Goal: Check status: Check status

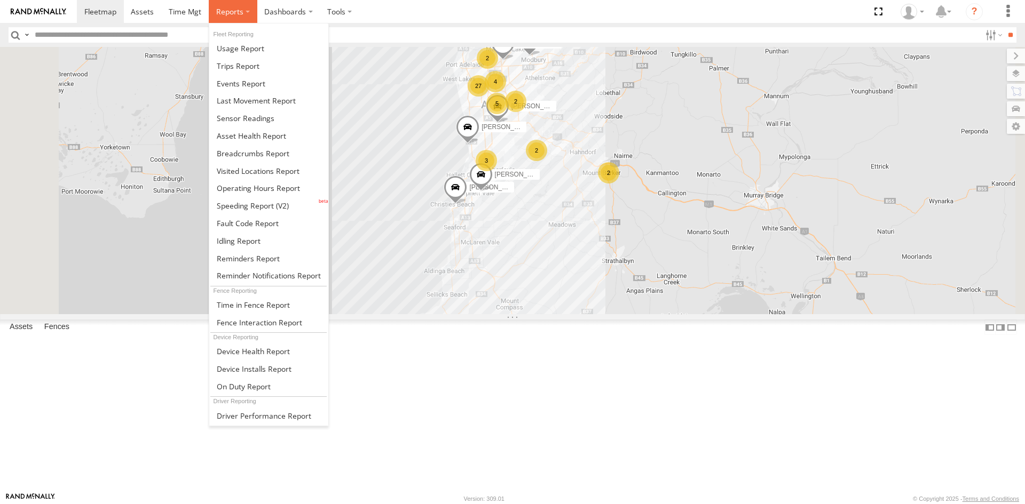
click at [220, 11] on span at bounding box center [229, 11] width 27 height 10
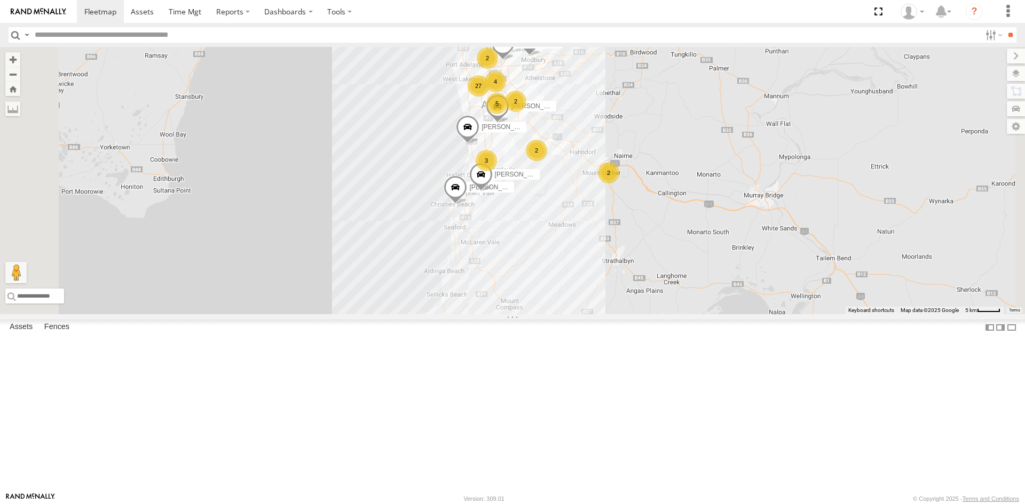
click at [0, 0] on div "S678CGD - Fridge It Sprinter" at bounding box center [0, 0] width 0 height 0
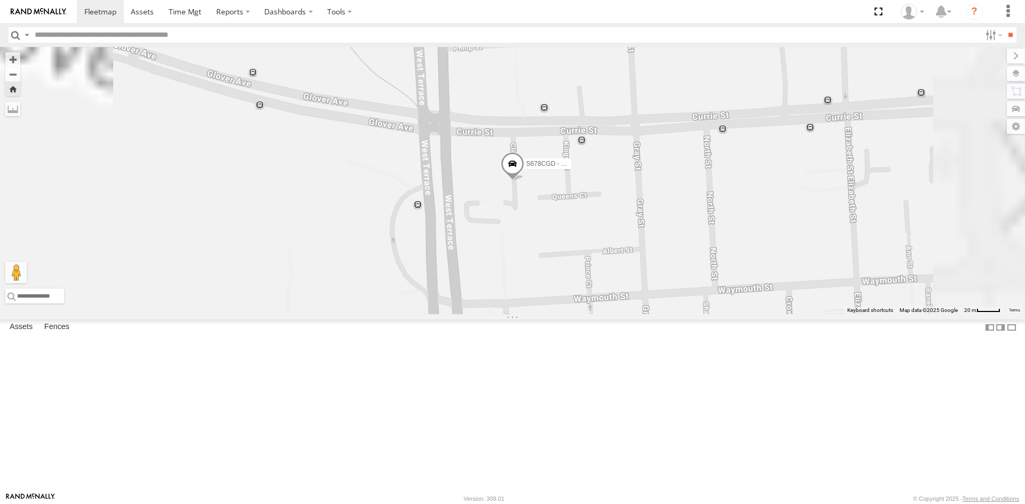
click at [524, 181] on span at bounding box center [512, 166] width 23 height 29
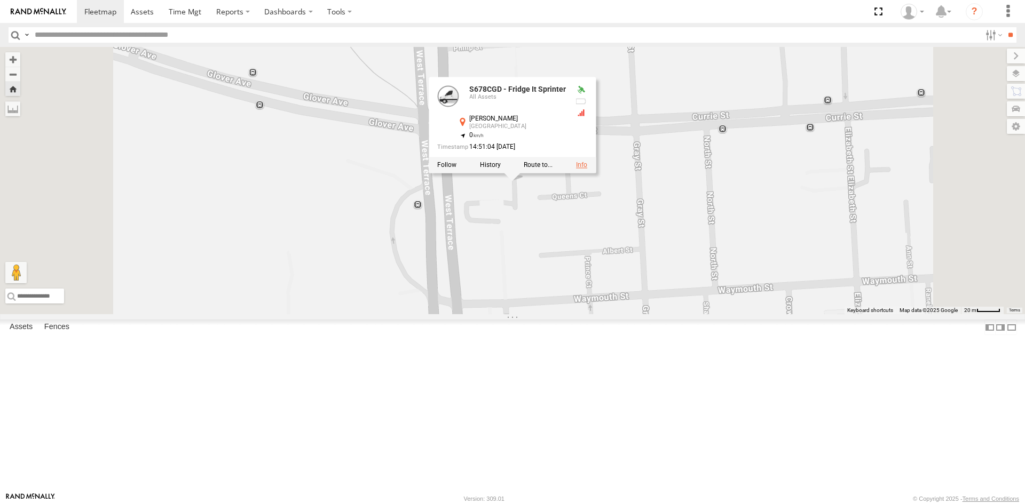
click at [587, 169] on link at bounding box center [581, 164] width 11 height 7
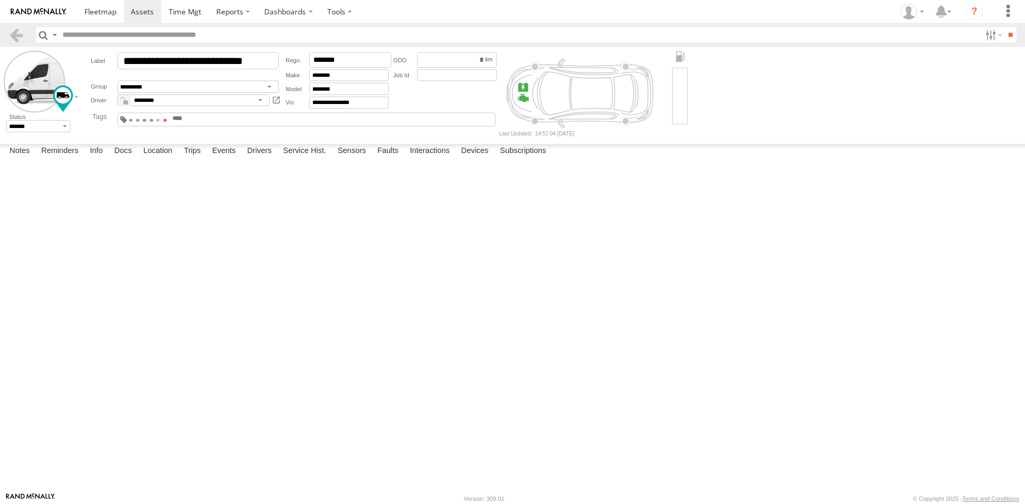
click at [167, 119] on span at bounding box center [165, 120] width 4 height 2
